Goal: Transaction & Acquisition: Purchase product/service

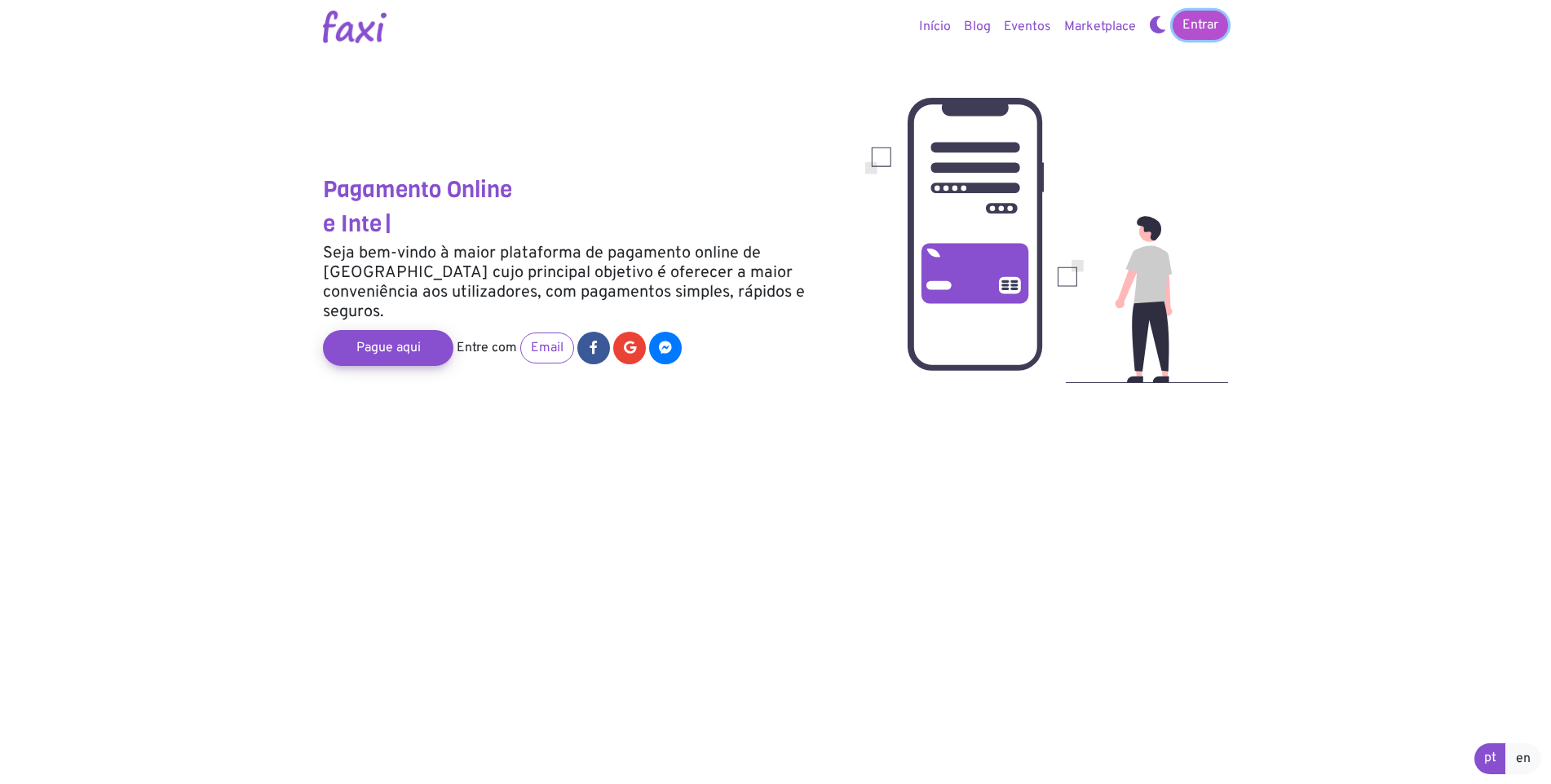
click at [1201, 34] on link "Entrar" at bounding box center [1200, 26] width 55 height 29
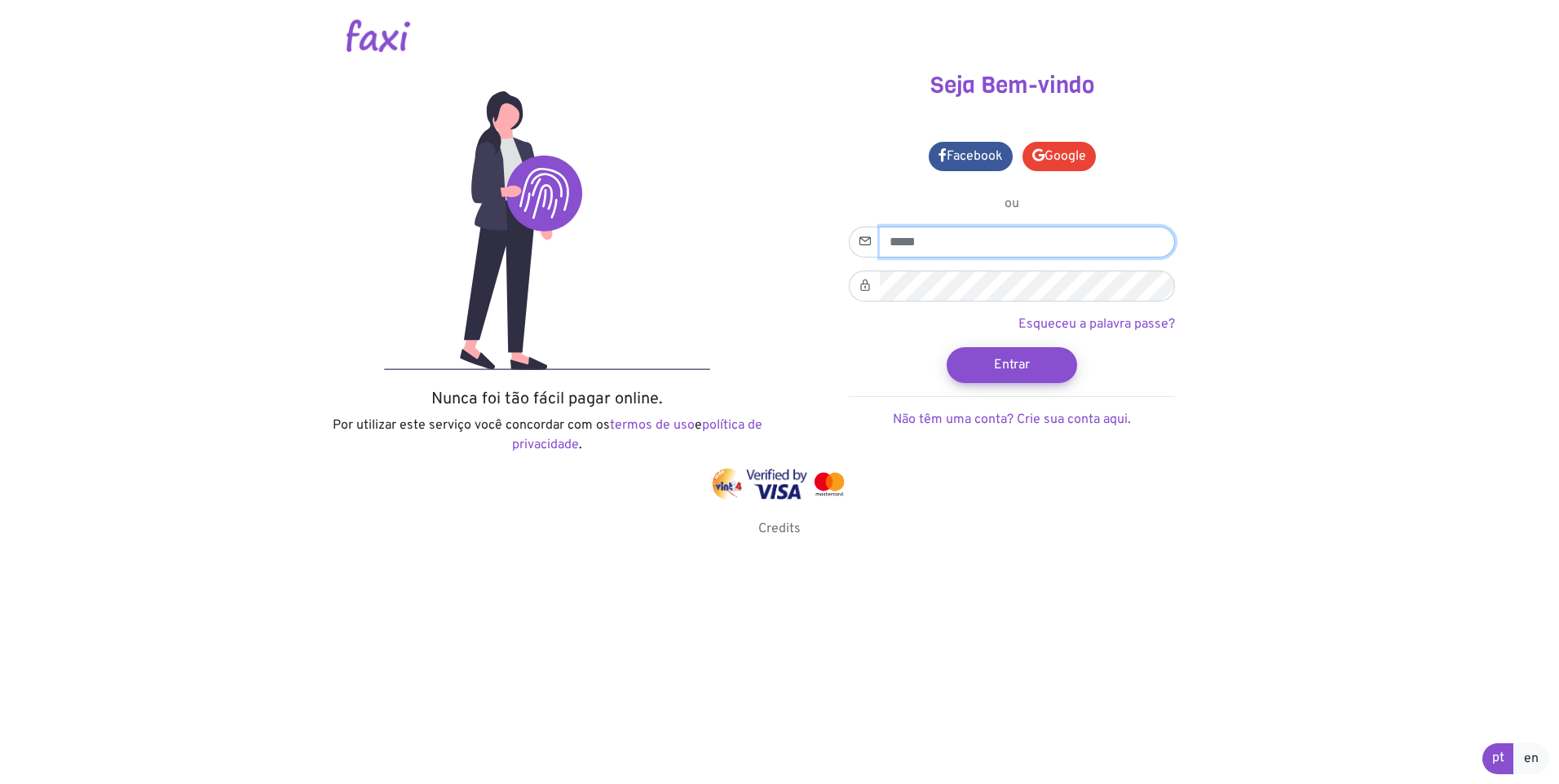
click at [928, 238] on input "email" at bounding box center [1027, 242] width 295 height 31
type input "**********"
drag, startPoint x: 1069, startPoint y: 154, endPoint x: 1105, endPoint y: 147, distance: 36.7
click at [1069, 154] on link "Google" at bounding box center [1059, 156] width 74 height 29
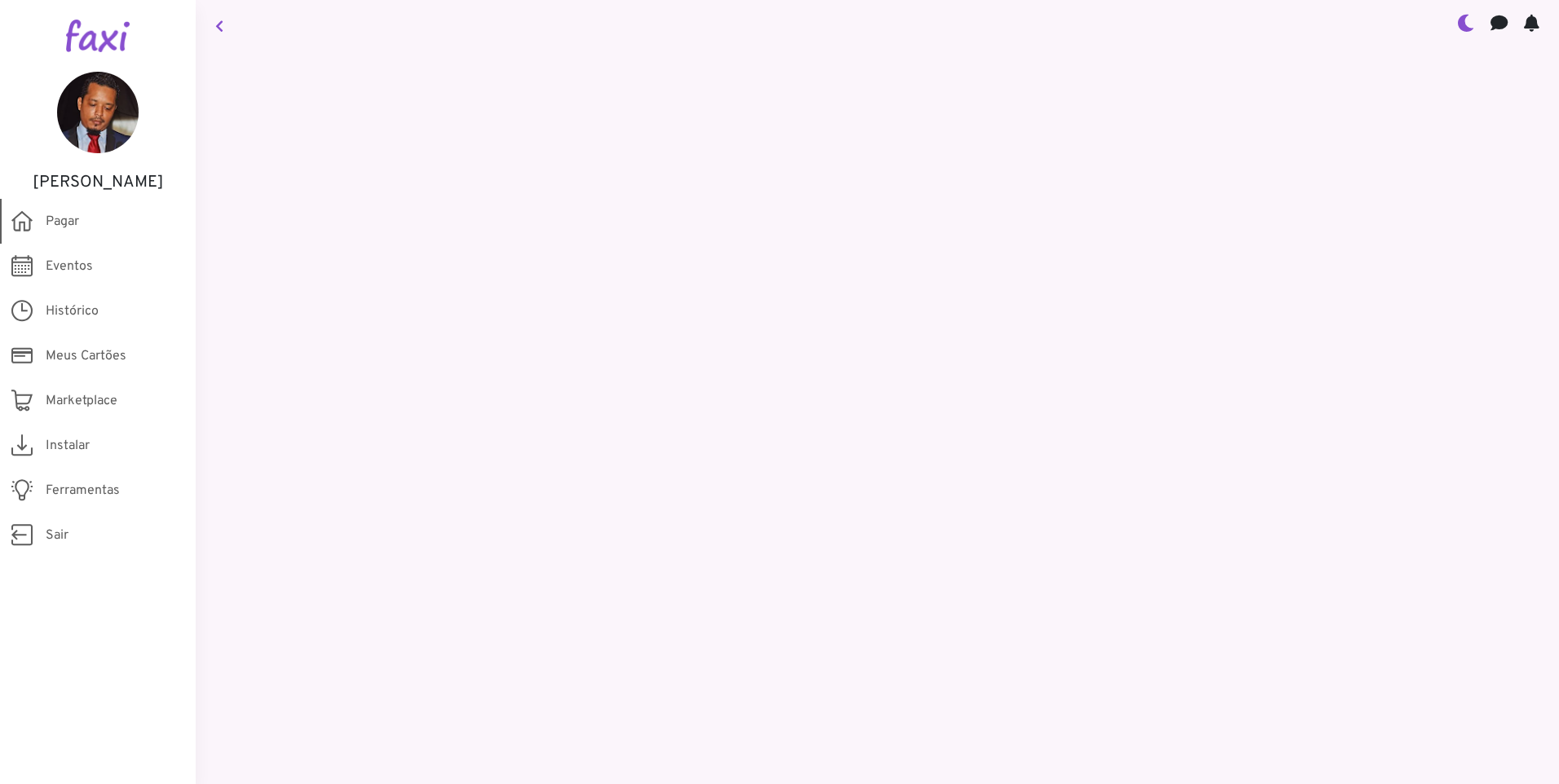
click at [46, 224] on span "Pagar" at bounding box center [63, 221] width 33 height 19
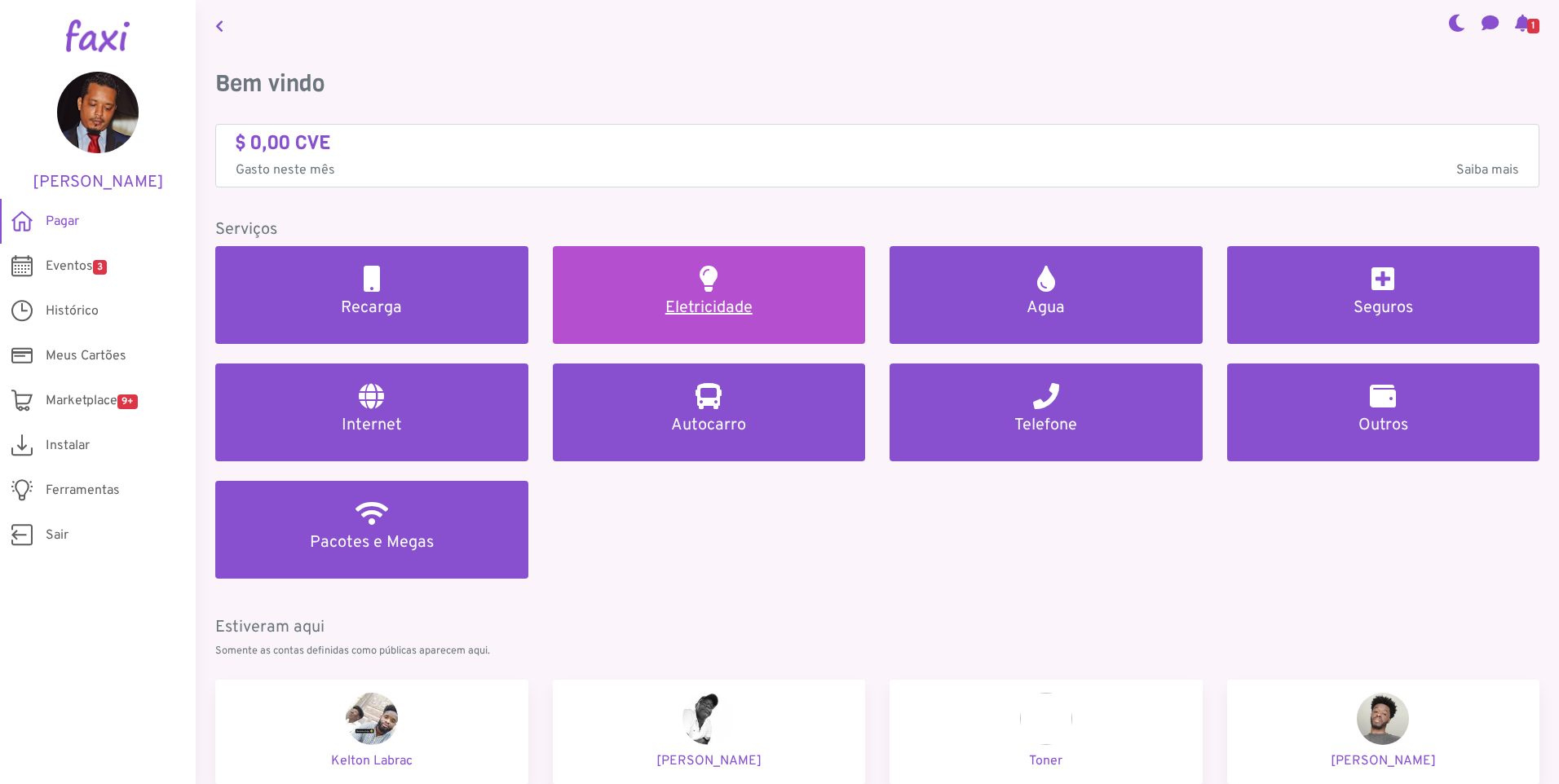
click at [642, 290] on link "Eletricidade" at bounding box center [710, 295] width 313 height 98
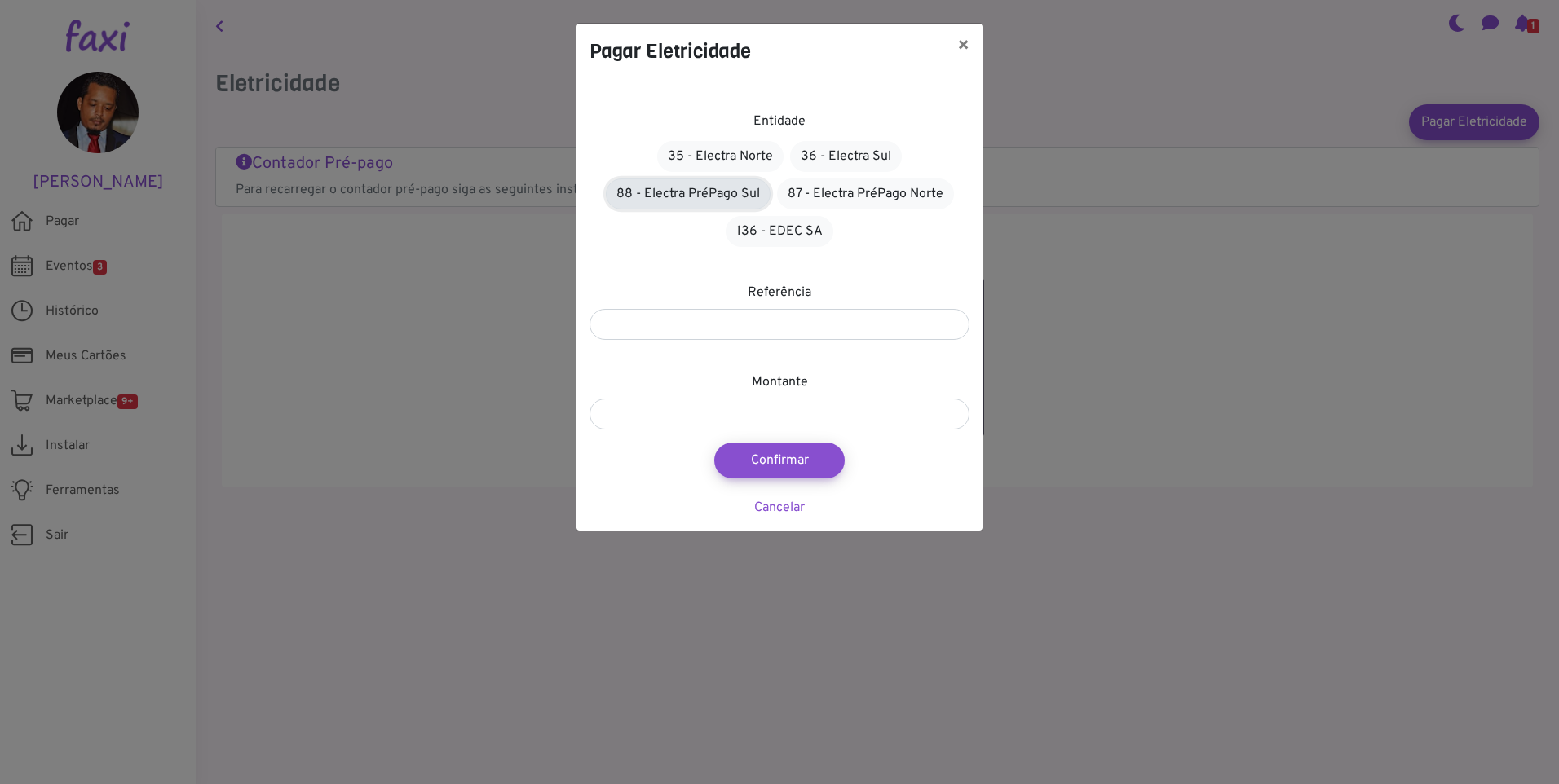
click at [686, 189] on link "88 - Electra PréPago Sul" at bounding box center [687, 194] width 165 height 31
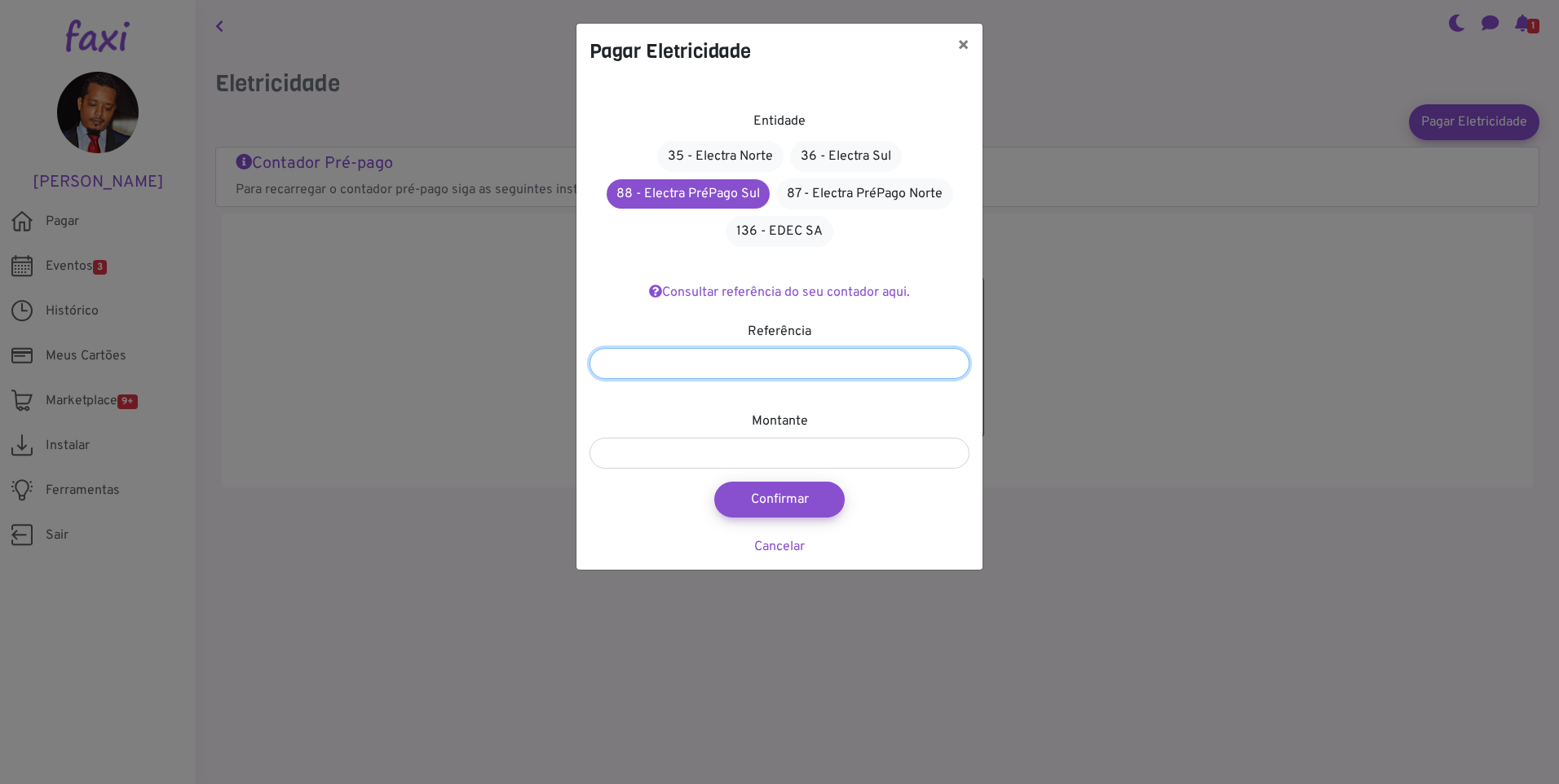
click at [702, 371] on input "number" at bounding box center [780, 363] width 380 height 31
type input "*******"
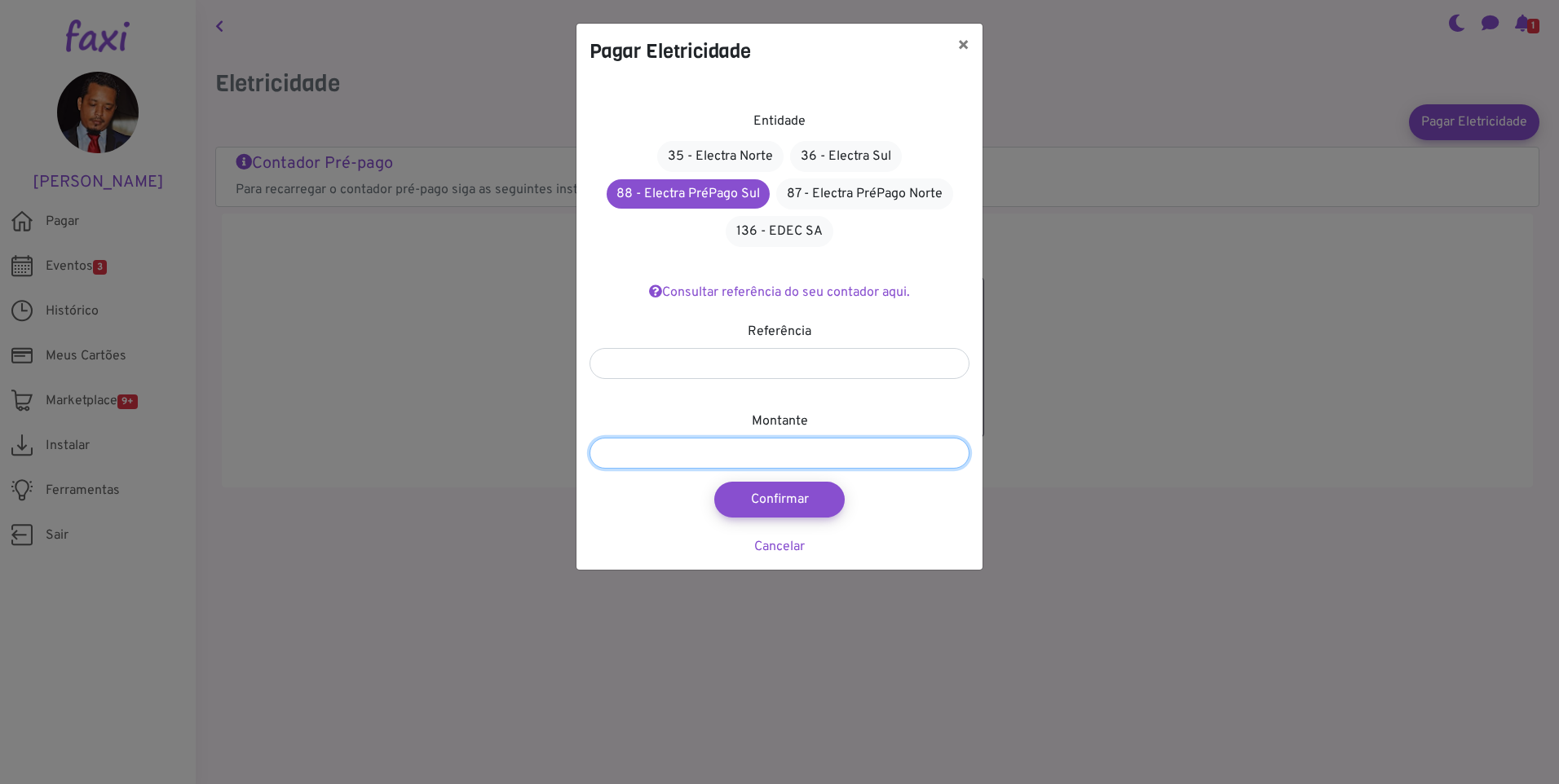
click at [732, 444] on input "number" at bounding box center [780, 454] width 380 height 31
type input "***"
click at [791, 519] on div "Entidade 35 - Electra Norte 36 - Electra Sul 88 - Electra PréPago Sul 87 - Elec…" at bounding box center [779, 324] width 406 height 490
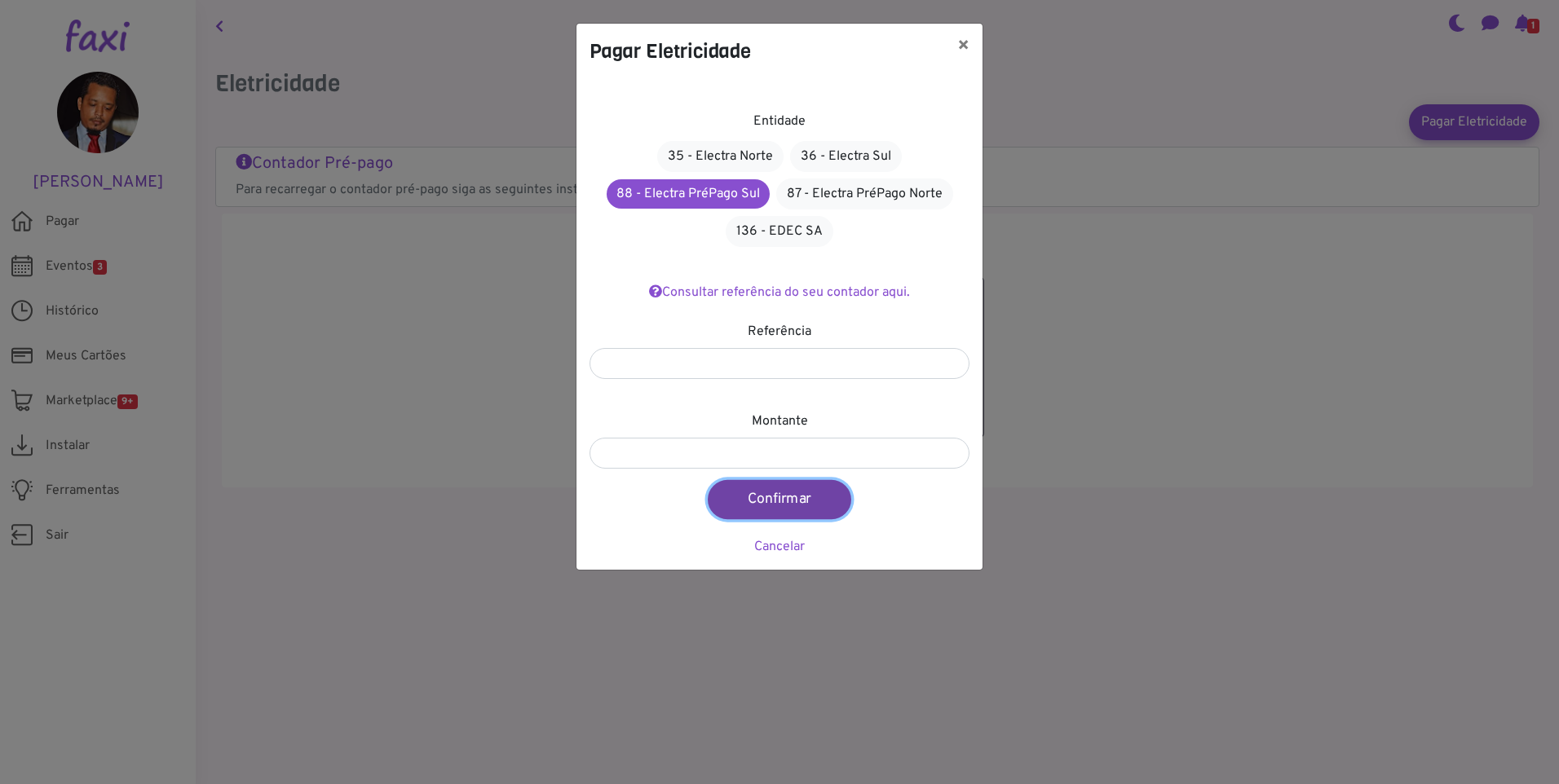
click at [796, 506] on button "Confirmar" at bounding box center [780, 500] width 144 height 40
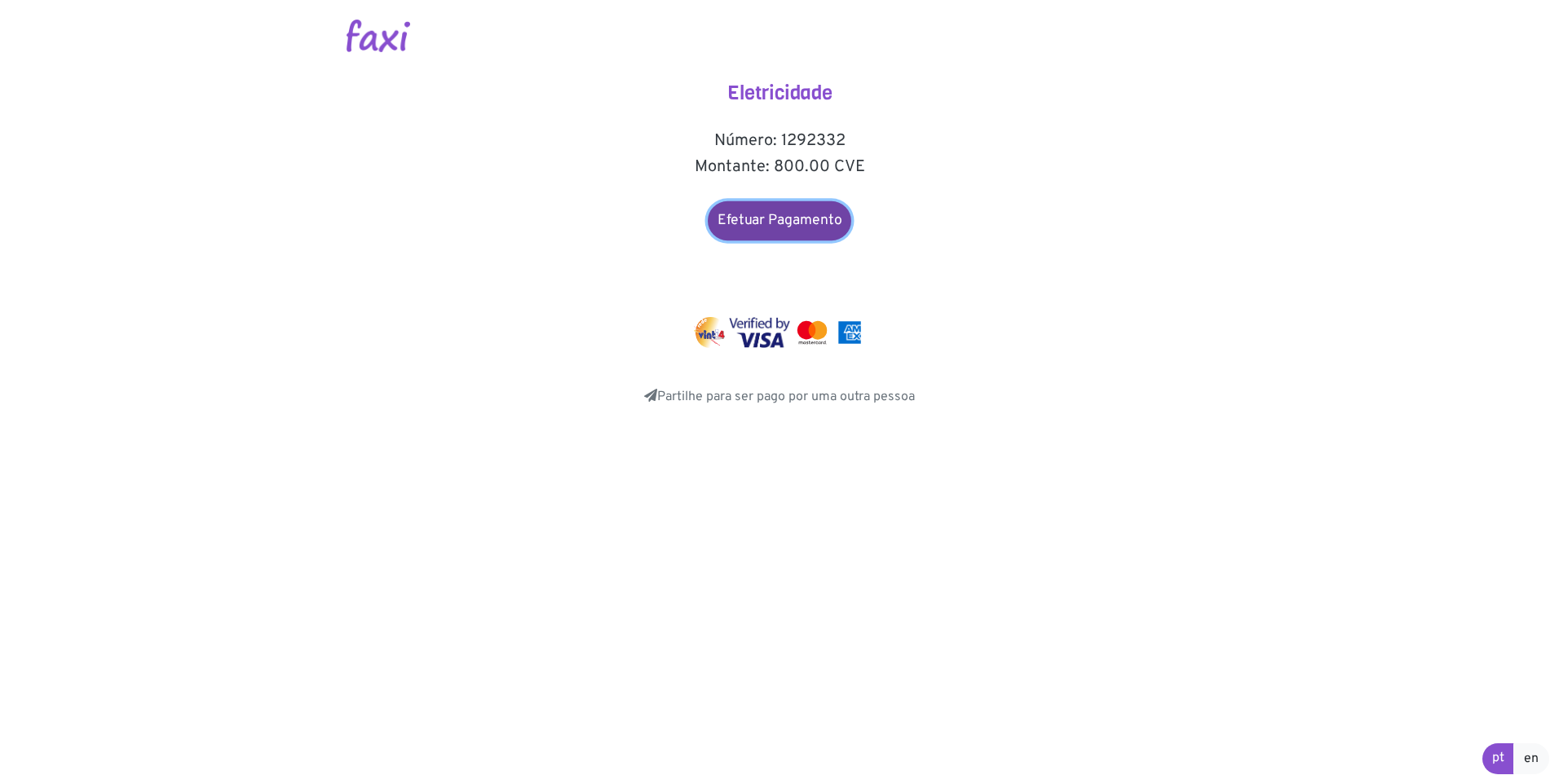
drag, startPoint x: 784, startPoint y: 216, endPoint x: 826, endPoint y: 227, distance: 43.4
click at [784, 216] on link "Efetuar Pagamento" at bounding box center [780, 221] width 144 height 40
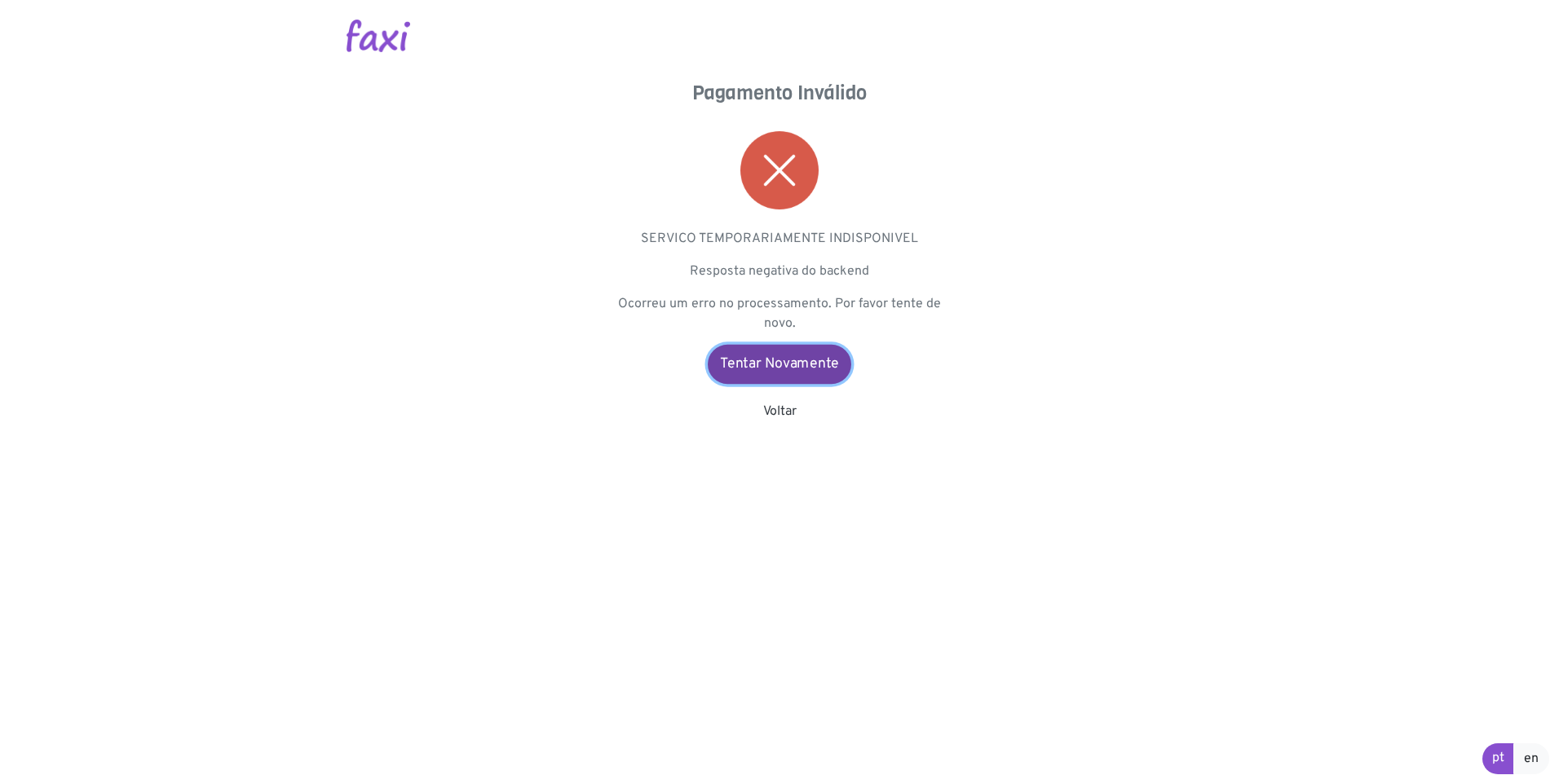
click at [791, 367] on link "Tentar Novamente" at bounding box center [780, 364] width 144 height 40
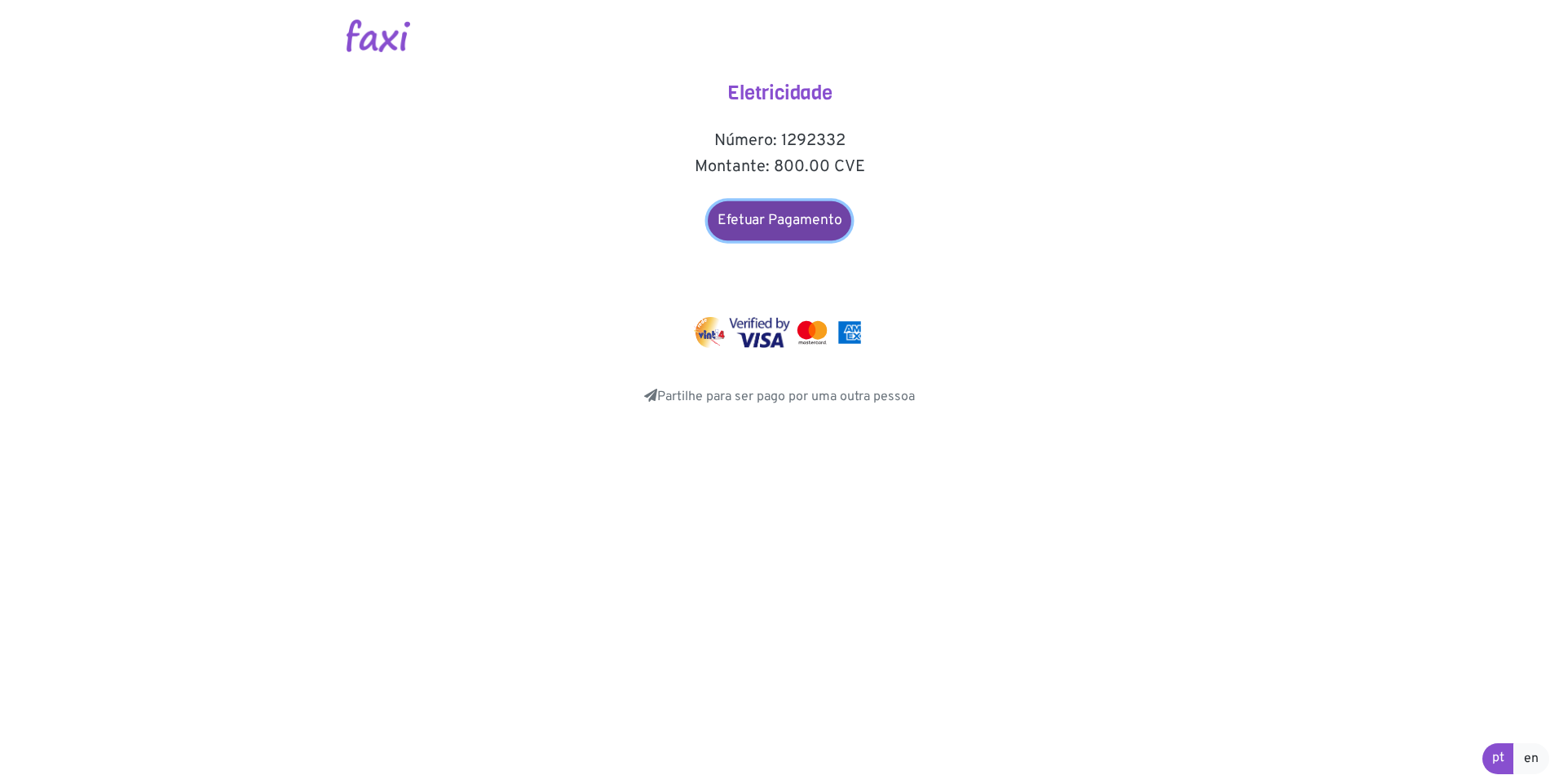
click at [782, 240] on link "Efetuar Pagamento" at bounding box center [780, 221] width 144 height 40
